Goal: Information Seeking & Learning: Learn about a topic

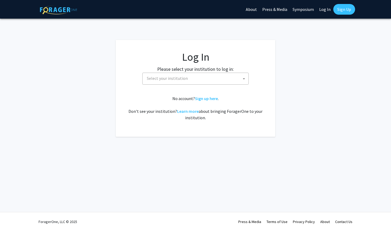
select select
drag, startPoint x: 0, startPoint y: 0, endPoint x: 215, endPoint y: 82, distance: 230.5
click at [215, 82] on span "Select your institution" at bounding box center [197, 78] width 104 height 11
type input "u"
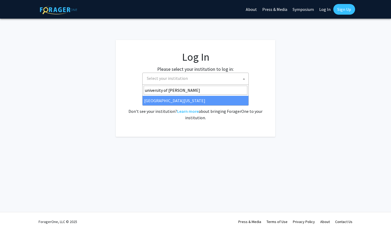
type input "university of ken"
select select "13"
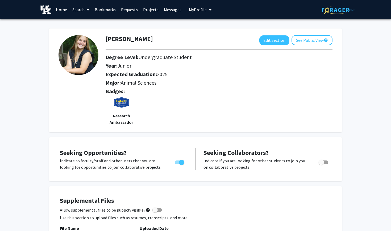
click at [86, 10] on span at bounding box center [86, 10] width 5 height 19
click at [96, 26] on span "Faculty/Staff" at bounding box center [89, 24] width 39 height 11
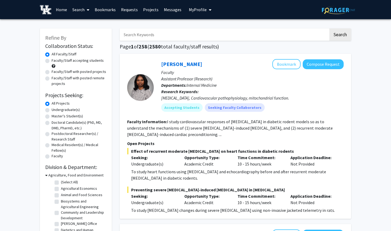
click at [145, 36] on input "Search Keywords" at bounding box center [224, 34] width 209 height 12
click at [340, 35] on button "Search" at bounding box center [340, 34] width 22 height 12
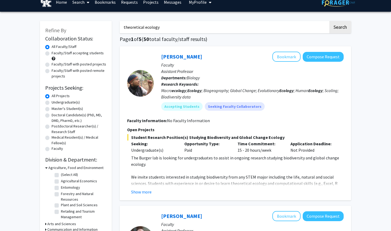
scroll to position [8, 0]
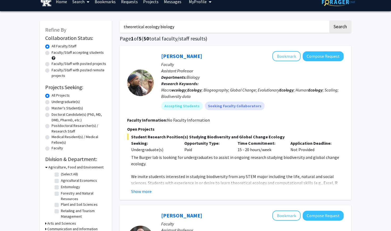
click at [340, 27] on button "Search" at bounding box center [340, 26] width 22 height 12
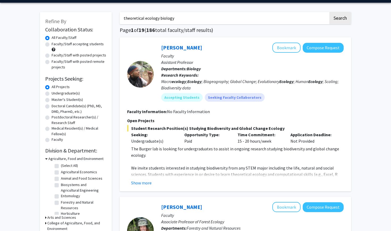
scroll to position [17, 0]
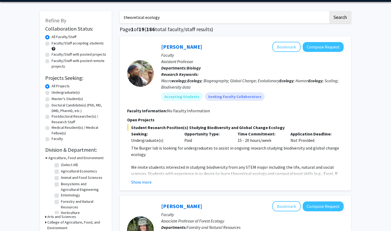
type input "theoretical ecology"
click at [340, 18] on button "Search" at bounding box center [340, 17] width 22 height 12
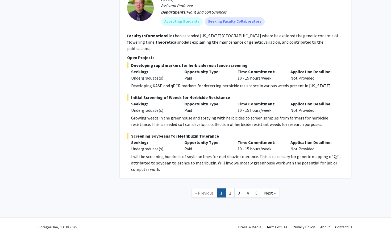
scroll to position [1335, 0]
click at [231, 188] on link "2" at bounding box center [229, 192] width 9 height 9
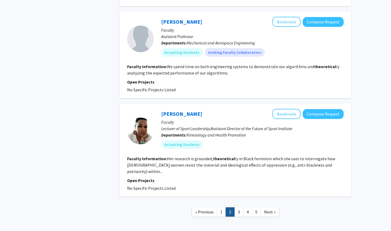
scroll to position [855, 0]
click at [222, 207] on link "1" at bounding box center [221, 211] width 9 height 9
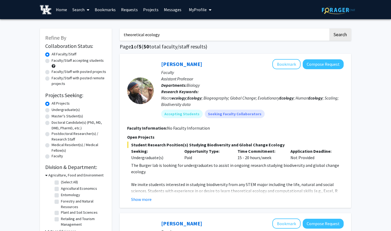
drag, startPoint x: 161, startPoint y: 36, endPoint x: 120, endPoint y: 34, distance: 40.9
click at [120, 34] on input "theoretical ecology" at bounding box center [224, 34] width 209 height 12
type input "oats"
click at [340, 35] on button "Search" at bounding box center [340, 34] width 22 height 12
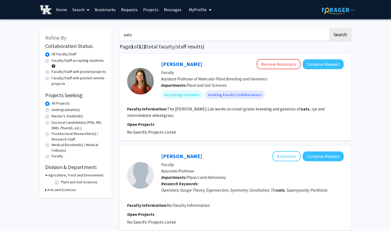
click at [136, 11] on link "Requests" at bounding box center [129, 9] width 22 height 19
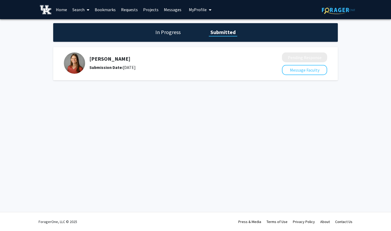
click at [169, 36] on h1 "In Progress" at bounding box center [168, 31] width 28 height 7
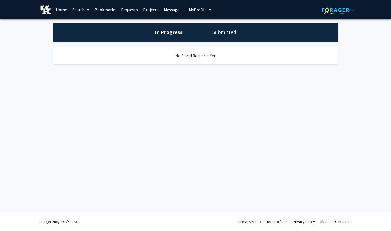
click at [221, 38] on div "In Progress Submitted" at bounding box center [195, 32] width 284 height 19
click at [217, 33] on h1 "Submitted" at bounding box center [223, 31] width 27 height 7
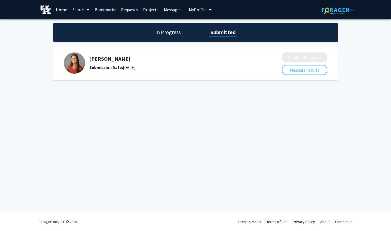
click at [61, 11] on link "Home" at bounding box center [61, 9] width 16 height 19
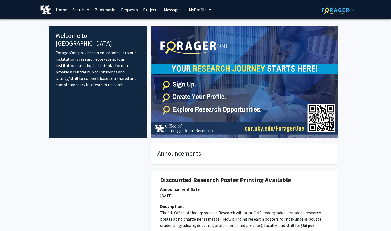
click at [151, 10] on link "Projects" at bounding box center [150, 9] width 21 height 19
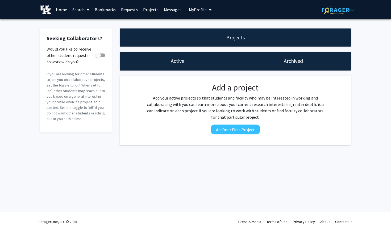
click at [106, 12] on link "Bookmarks" at bounding box center [105, 9] width 26 height 19
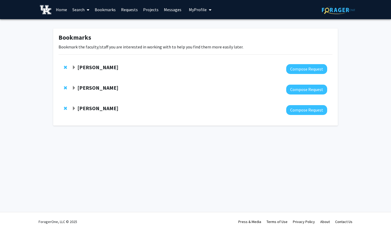
click at [87, 90] on strong "TK Logan" at bounding box center [97, 87] width 41 height 7
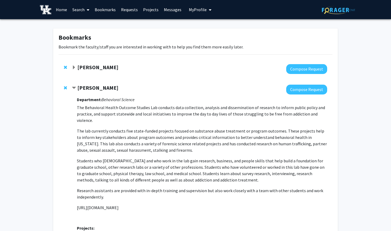
click at [101, 69] on strong "Catherine Linnen" at bounding box center [97, 67] width 41 height 7
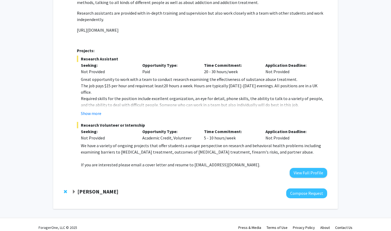
scroll to position [311, 0]
click at [111, 188] on strong "Lauren Brzozowski" at bounding box center [97, 191] width 41 height 7
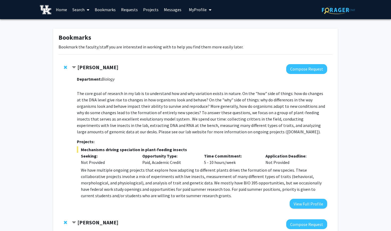
scroll to position [0, 0]
